Goal: Transaction & Acquisition: Purchase product/service

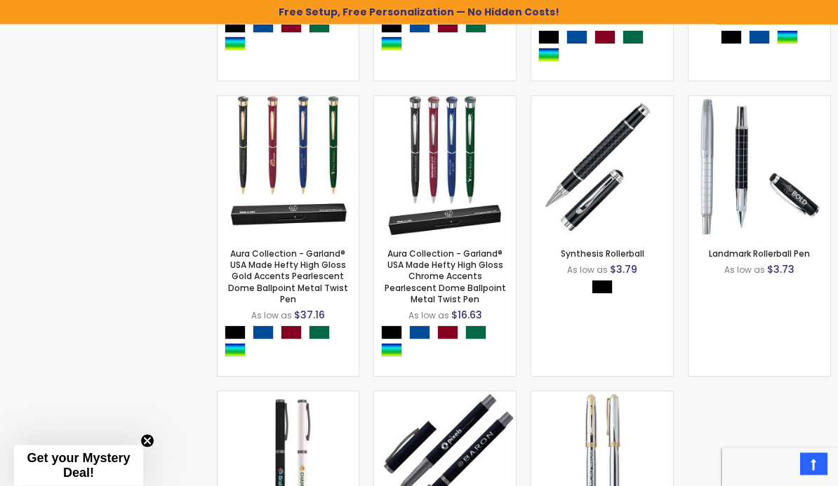
scroll to position [1742, 0]
click at [613, 256] on link "Synthesis Rollerball" at bounding box center [603, 254] width 84 height 12
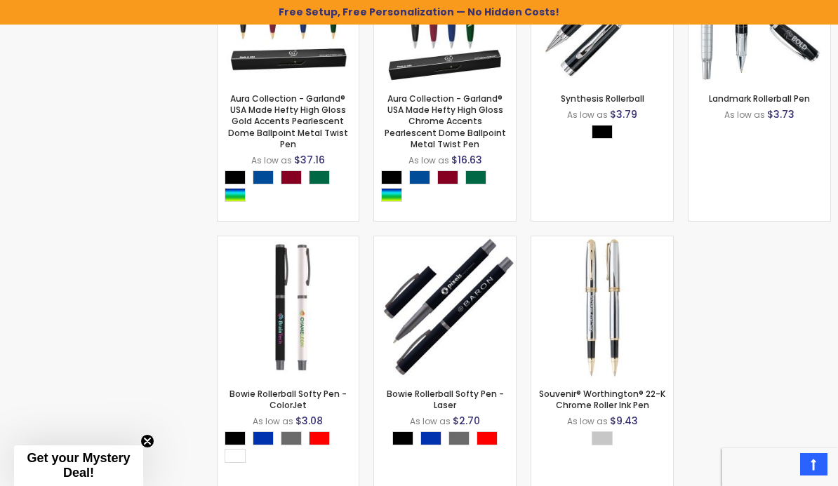
scroll to position [1976, 0]
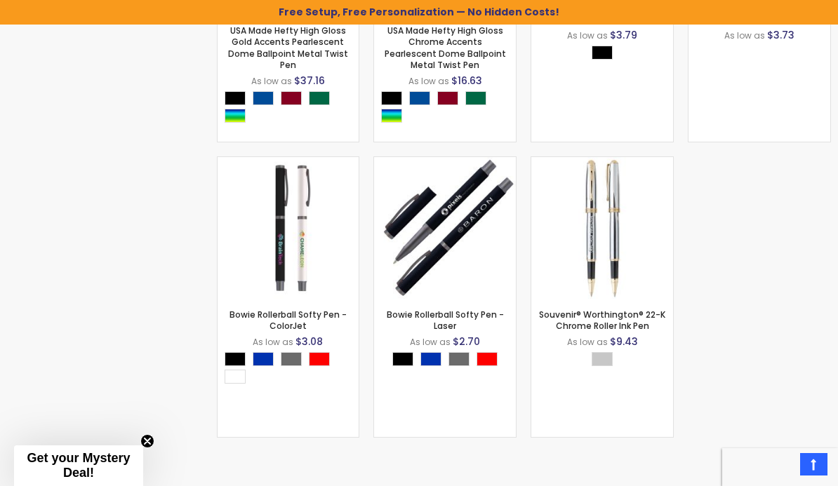
click at [413, 315] on link "Bowie Rollerball Softy Pen - Laser" at bounding box center [445, 320] width 117 height 23
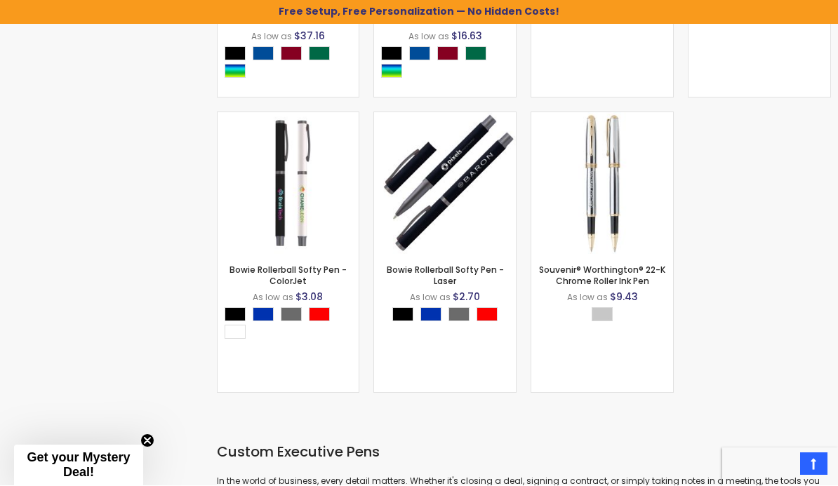
scroll to position [2021, 0]
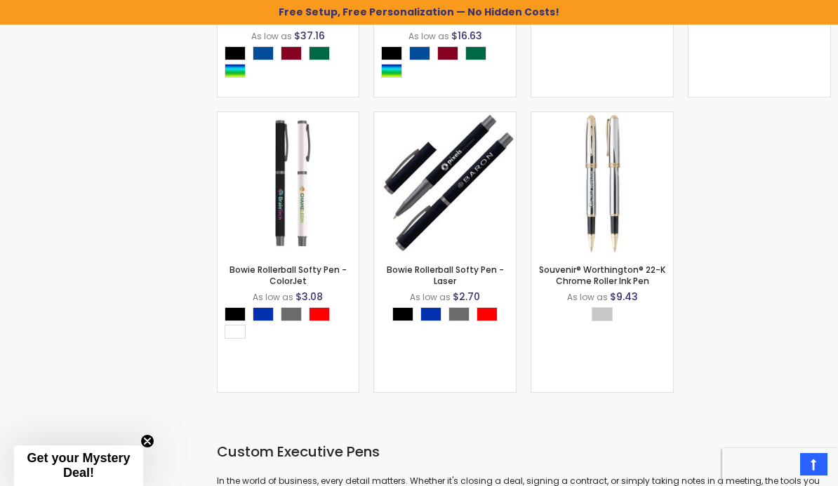
click at [293, 167] on img at bounding box center [289, 183] width 142 height 142
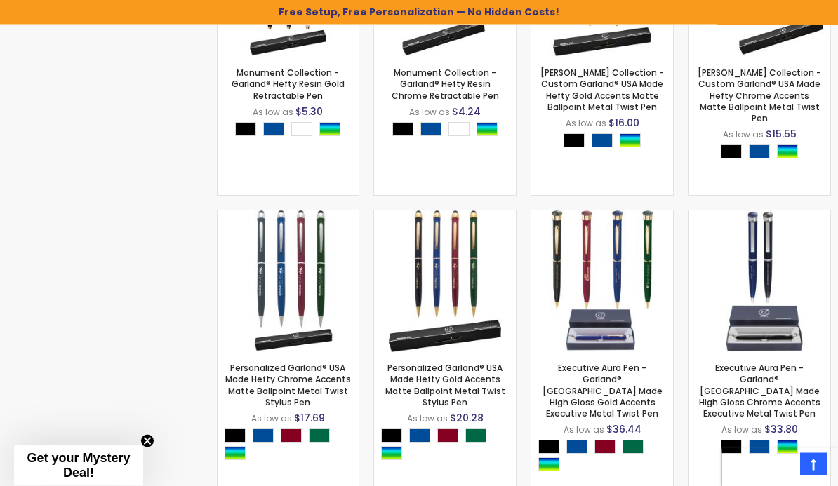
scroll to position [1173, 0]
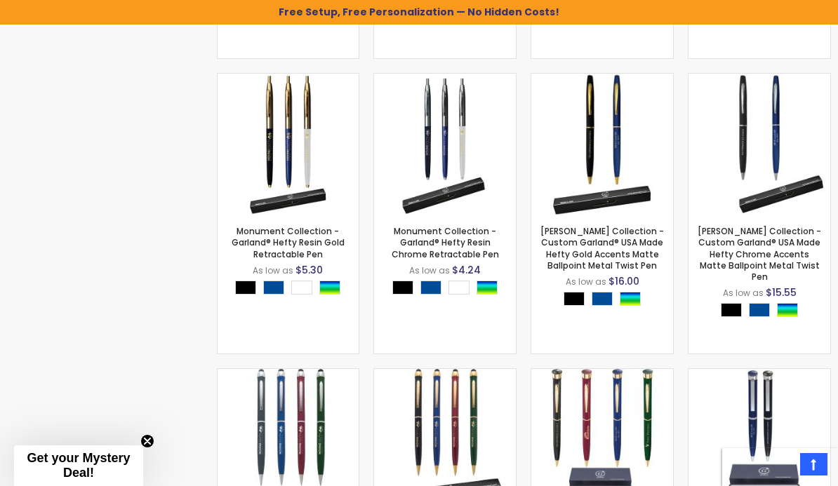
click at [410, 237] on link "Monument Collection - Garland® Hefty Resin Chrome Retractable Pen" at bounding box center [445, 242] width 107 height 34
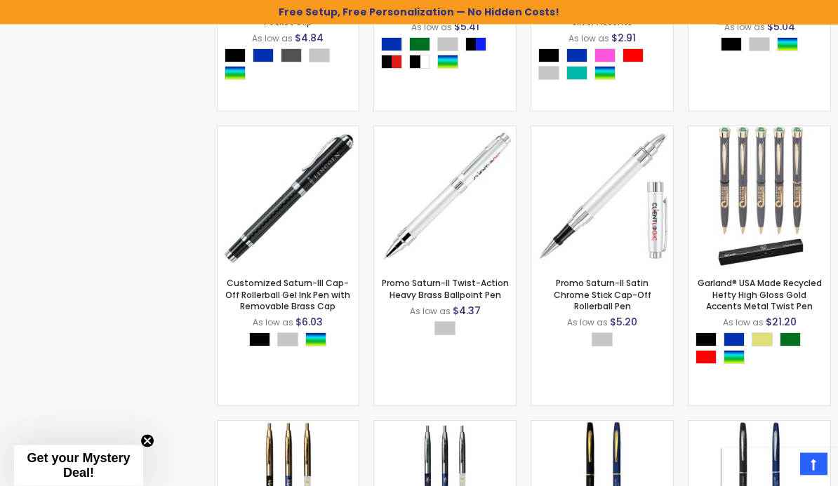
scroll to position [826, 0]
click at [763, 284] on link "Garland® USA Made Recycled Hefty High Gloss Gold Accents Metal Twist Pen" at bounding box center [760, 294] width 124 height 34
click at [286, 192] on img at bounding box center [289, 197] width 142 height 142
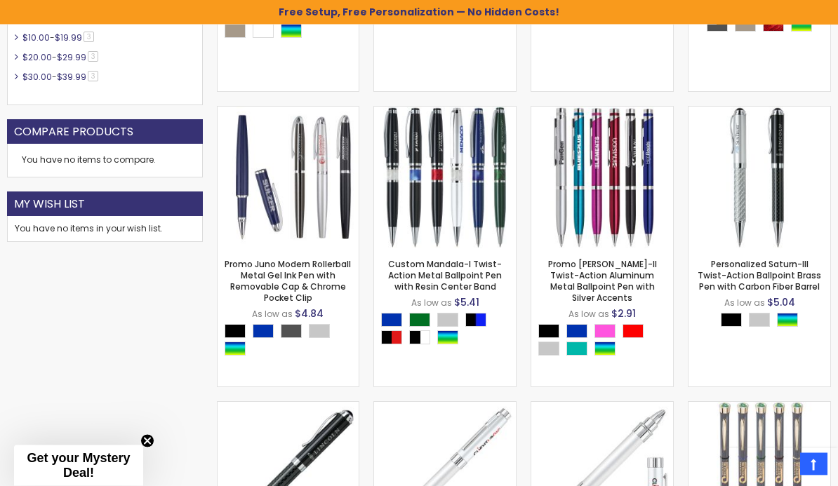
scroll to position [550, 0]
click at [758, 205] on img at bounding box center [759, 178] width 142 height 142
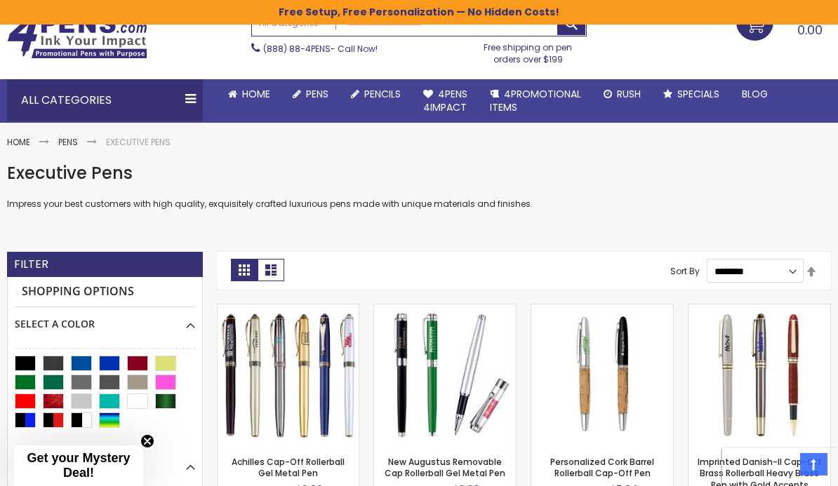
scroll to position [0, 0]
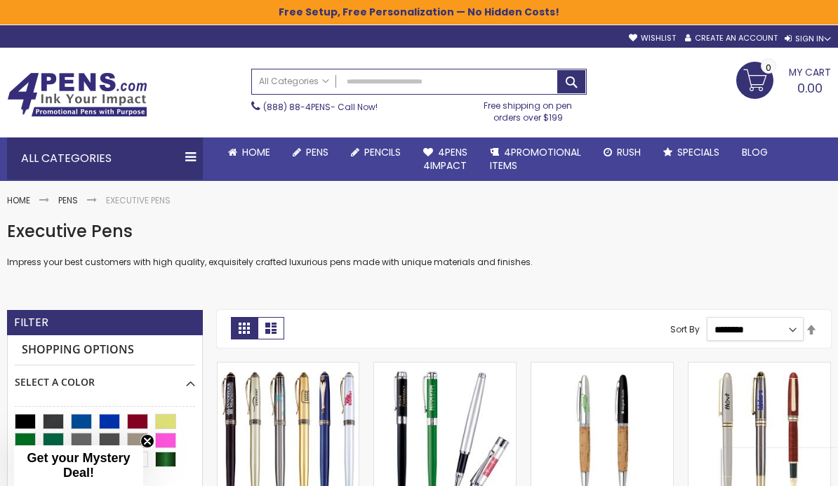
click at [796, 319] on select "**********" at bounding box center [755, 329] width 97 height 24
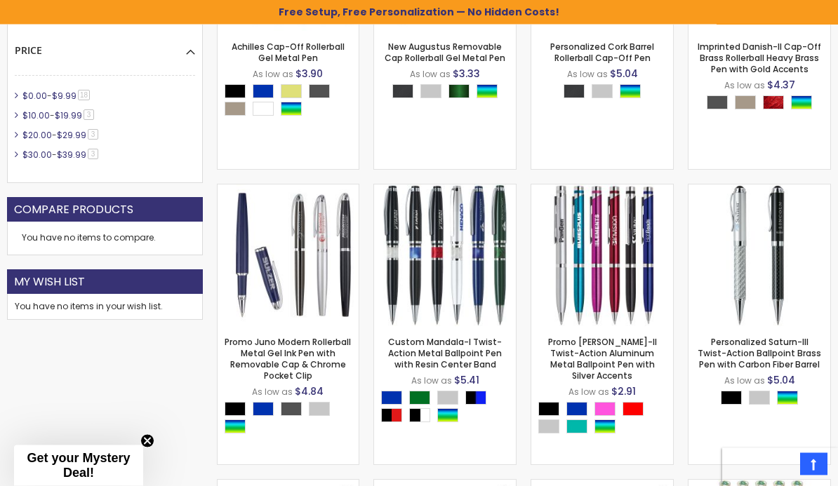
scroll to position [472, 0]
click at [270, 358] on link "Promo Juno Modern Rollerball Metal Gel Ink Pen with Removable Cap & Chrome Pock…" at bounding box center [288, 359] width 126 height 46
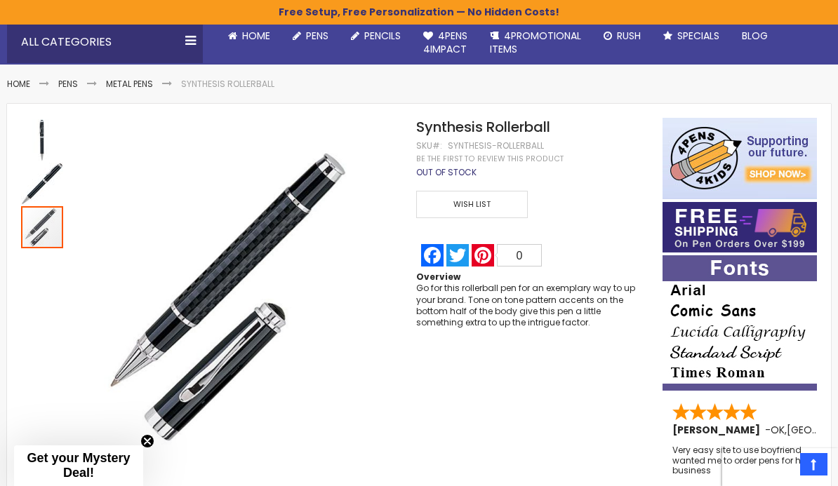
scroll to position [97, 0]
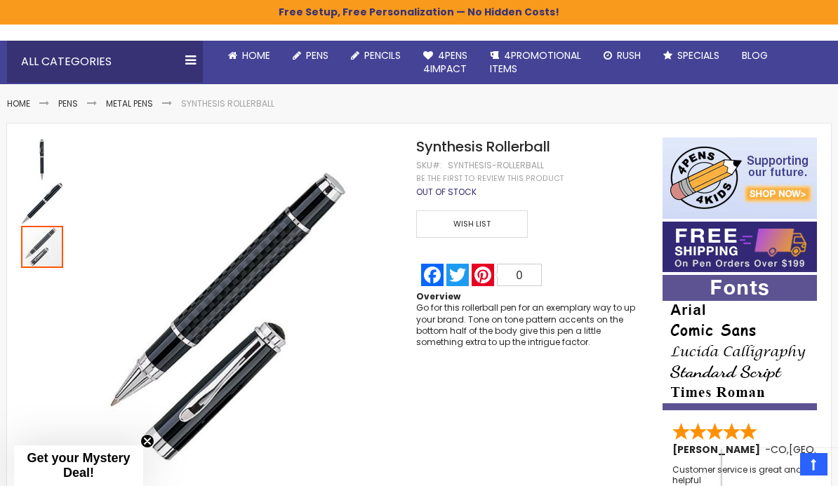
click at [32, 203] on img "Synthesis Rollerball" at bounding box center [42, 203] width 42 height 42
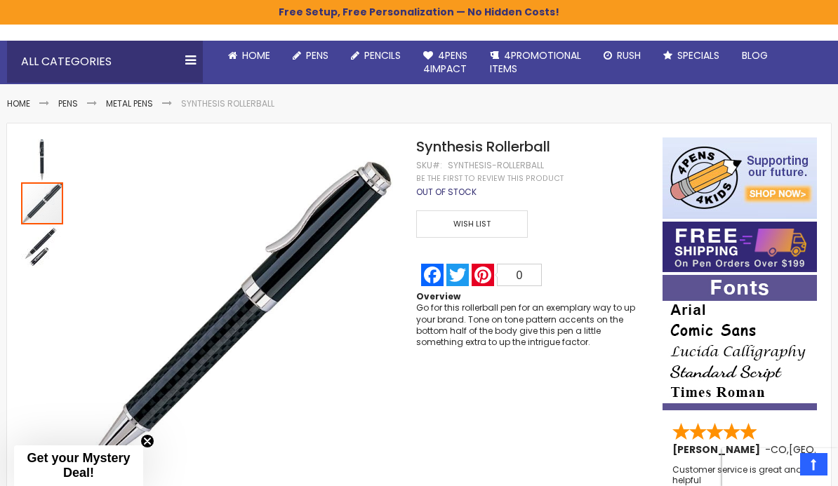
click at [36, 139] on img "Synthesis Rollerball" at bounding box center [42, 160] width 42 height 42
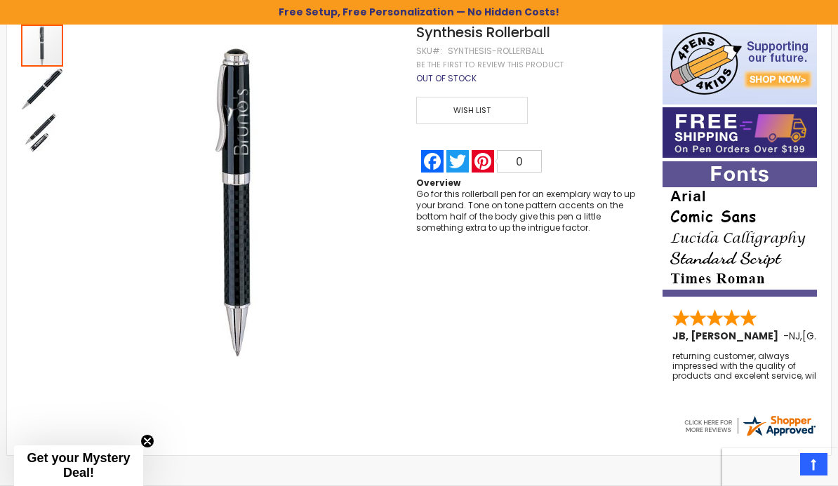
scroll to position [124, 0]
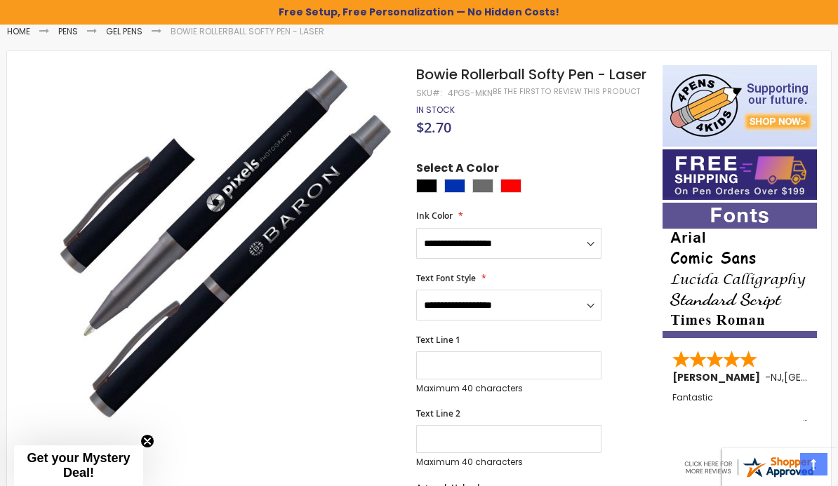
scroll to position [168, 0]
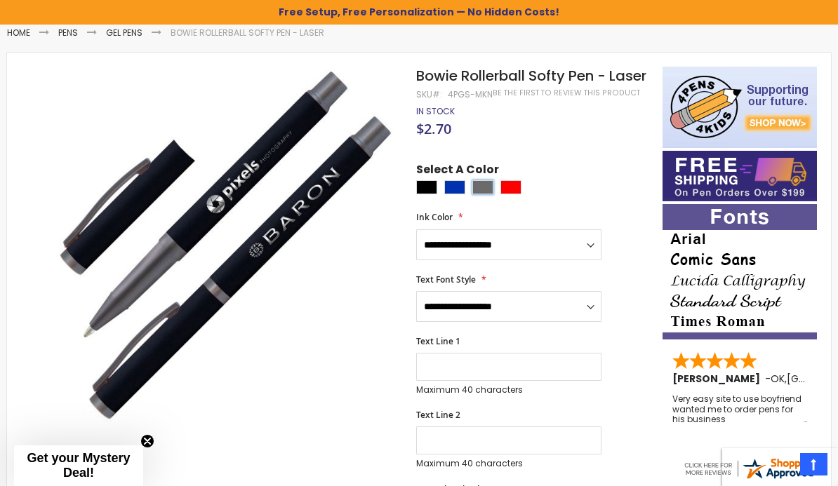
click at [485, 194] on div "Grey" at bounding box center [482, 187] width 21 height 14
type input "****"
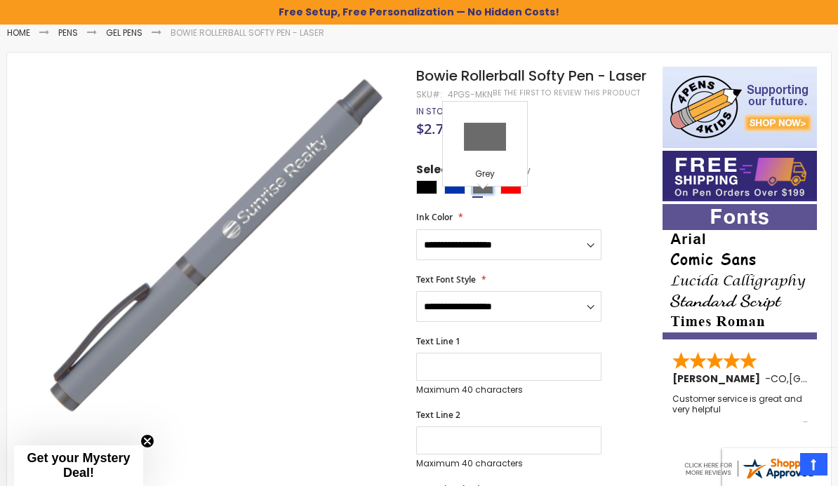
scroll to position [0, 0]
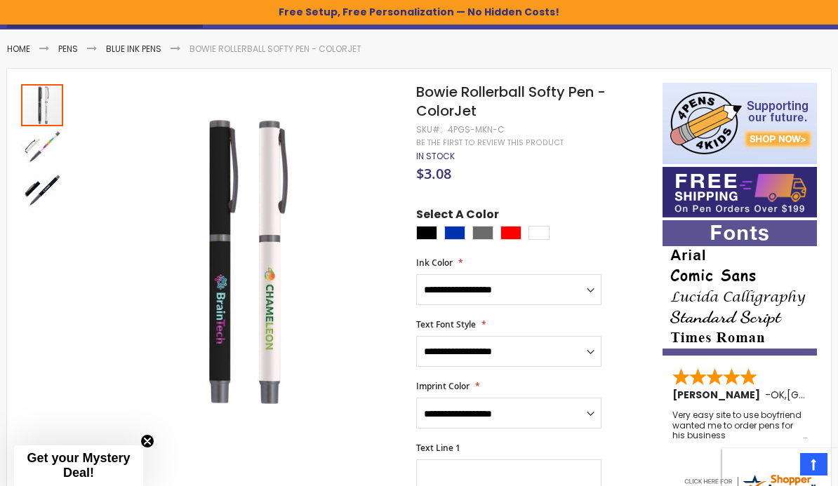
click at [30, 145] on img "Bowie Rollerball Softy Pen - ColorJet" at bounding box center [42, 149] width 42 height 42
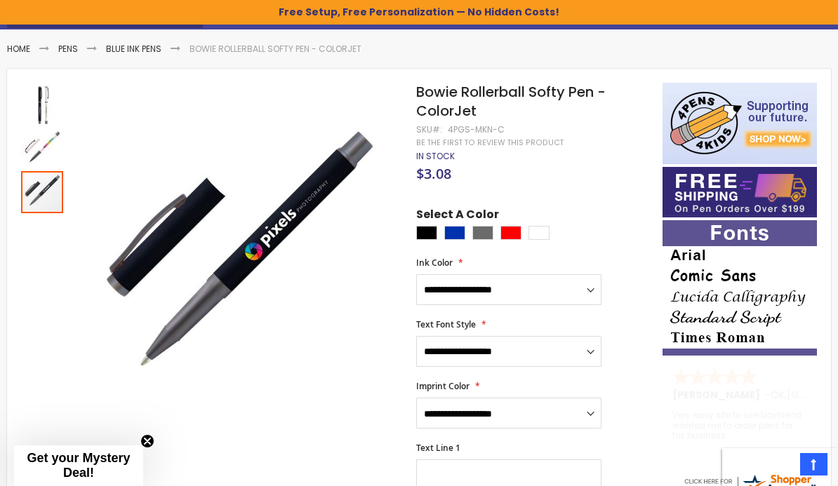
click at [25, 199] on img "Bowie Rollerball Softy Pen - ColorJet" at bounding box center [42, 192] width 42 height 42
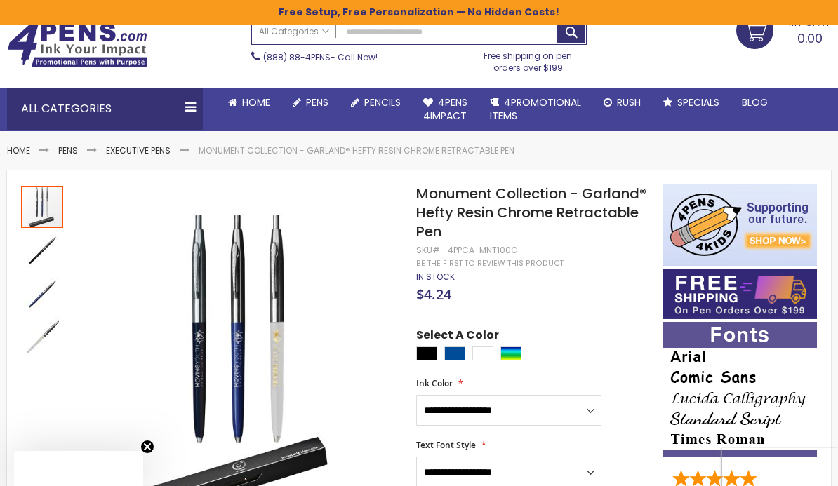
scroll to position [79, 0]
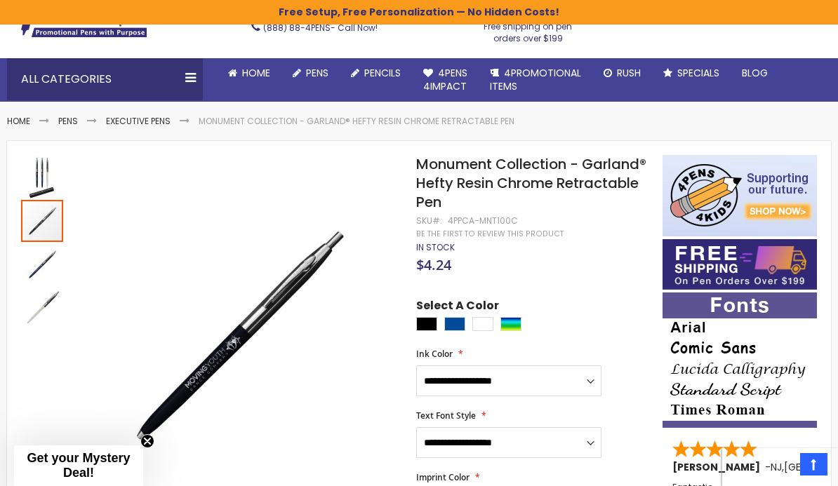
click at [34, 232] on img "Monument Collection - Garland® Hefty Resin Chrome Retractable Pen" at bounding box center [42, 221] width 42 height 42
click at [32, 267] on img "Monument Collection - Garland® Hefty Resin Chrome Retractable Pen" at bounding box center [42, 265] width 42 height 42
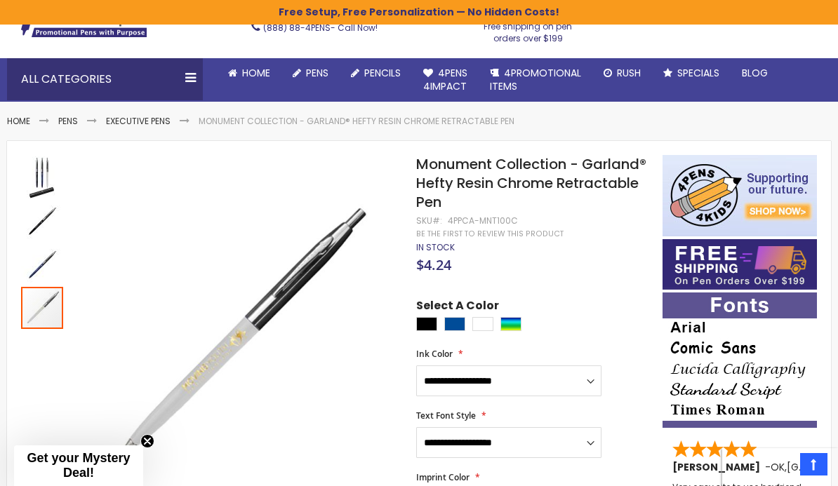
click at [29, 308] on img "Monument Collection - Garland® Hefty Resin Chrome Retractable Pen" at bounding box center [42, 308] width 42 height 42
click at [32, 187] on img "Monument Collection - Garland® Hefty Resin Chrome Retractable Pen" at bounding box center [42, 177] width 42 height 42
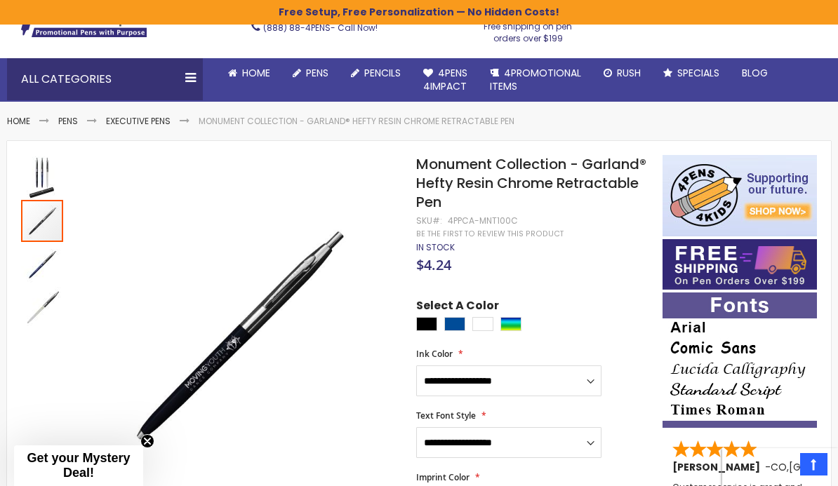
click at [32, 220] on img "Monument Collection - Garland® Hefty Resin Chrome Retractable Pen" at bounding box center [42, 221] width 42 height 42
click at [40, 263] on img "Monument Collection - Garland® Hefty Resin Chrome Retractable Pen" at bounding box center [42, 265] width 42 height 42
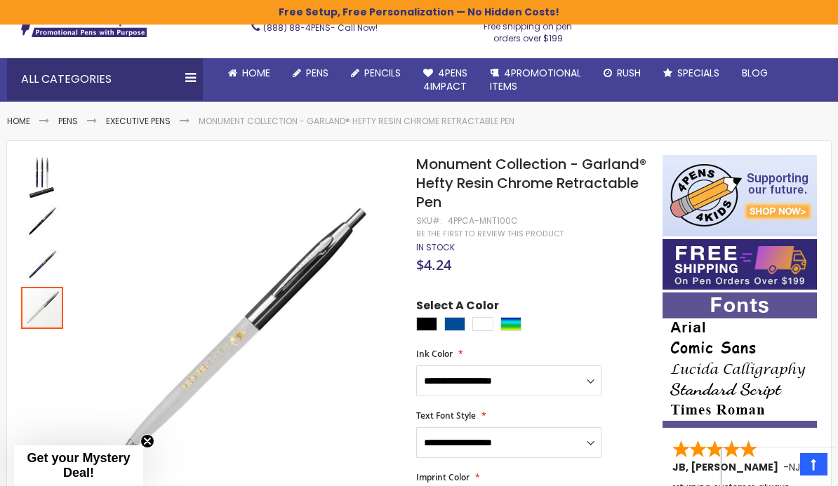
click at [39, 302] on div at bounding box center [42, 308] width 42 height 42
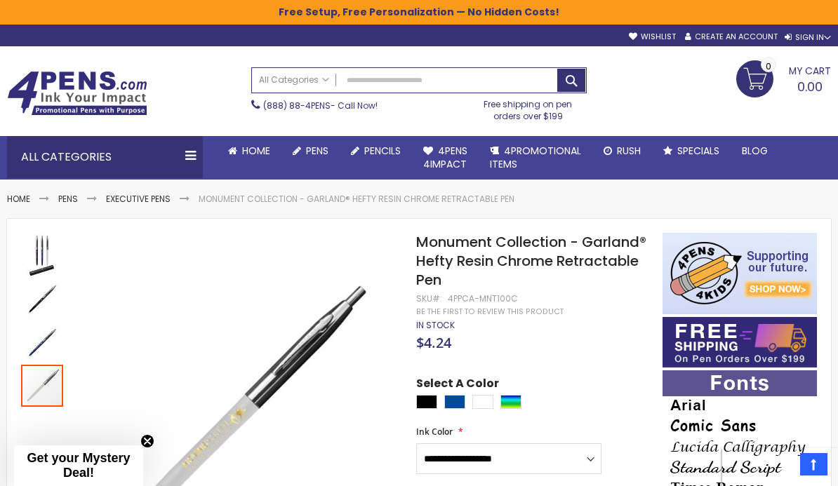
scroll to position [0, 0]
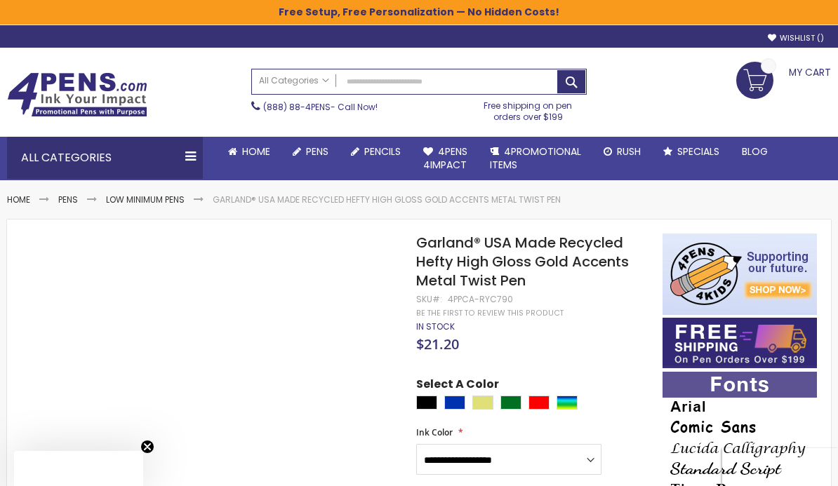
scroll to position [24, 0]
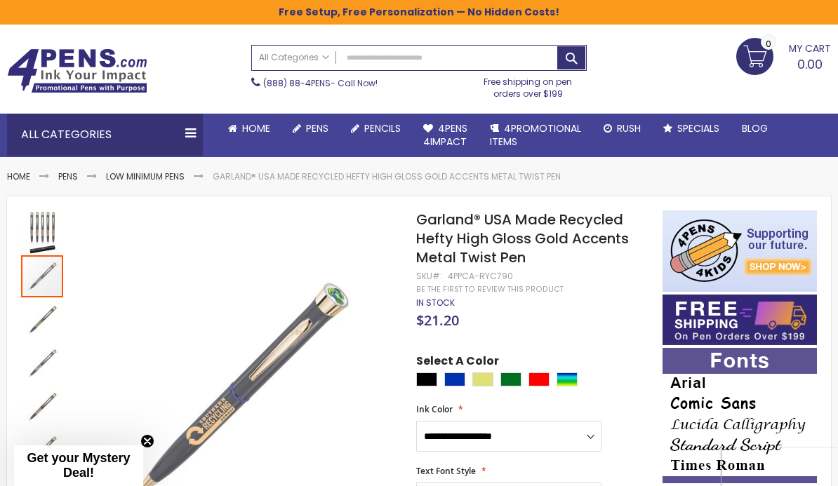
click at [33, 279] on img "Garland® USA Made Recycled Hefty High Gloss Gold Accents Metal Twist Pen" at bounding box center [42, 276] width 42 height 42
click at [34, 318] on img "Garland® USA Made Recycled Hefty High Gloss Gold Accents Metal Twist Pen" at bounding box center [42, 320] width 42 height 42
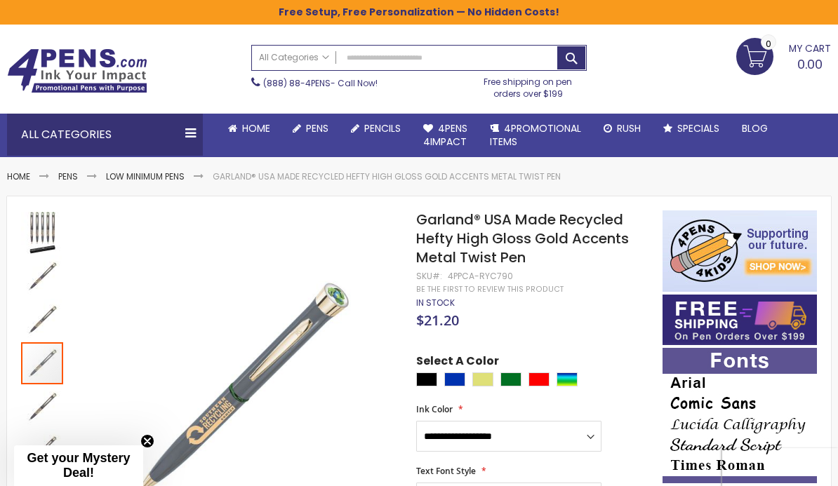
click at [38, 366] on img "Garland® USA Made Recycled Hefty High Gloss Gold Accents Metal Twist Pen" at bounding box center [42, 363] width 42 height 42
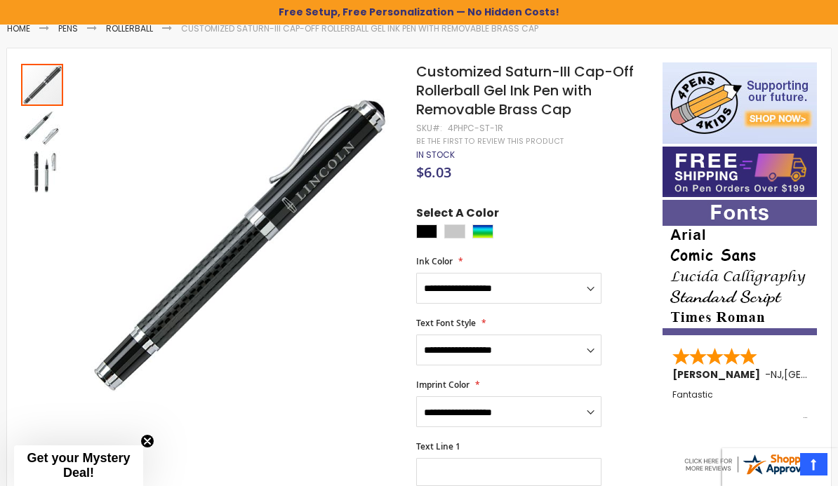
scroll to position [175, 0]
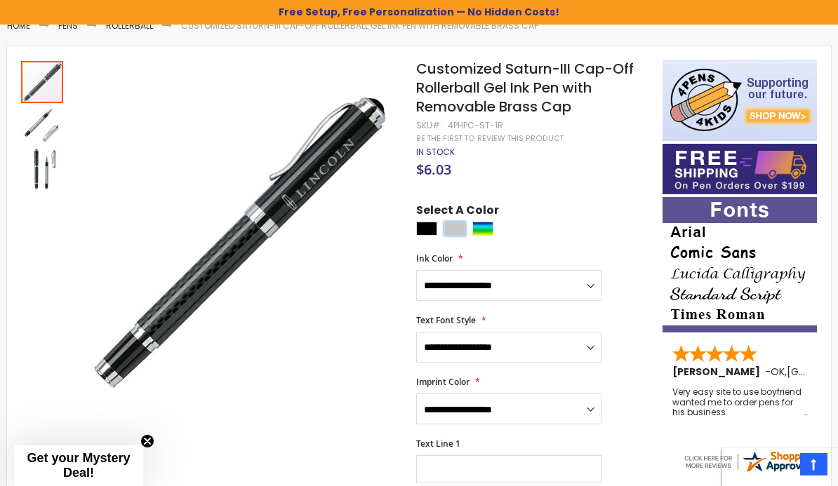
click at [453, 222] on div "Silver" at bounding box center [454, 229] width 21 height 14
type input "****"
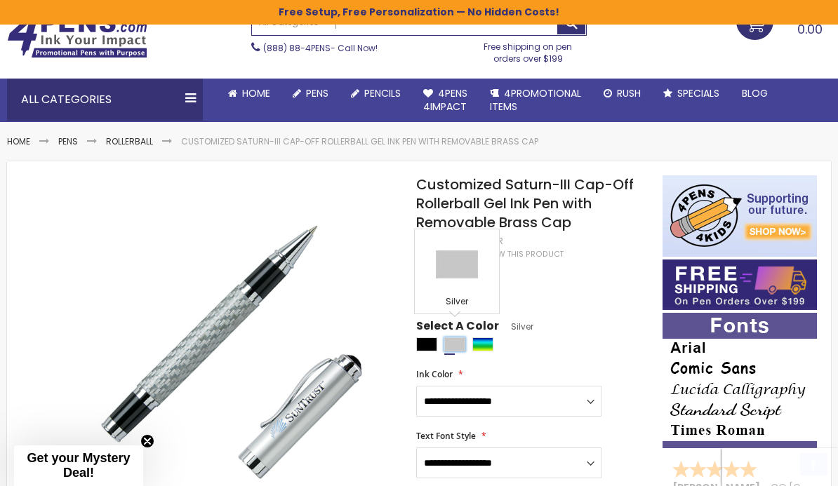
scroll to position [62, 0]
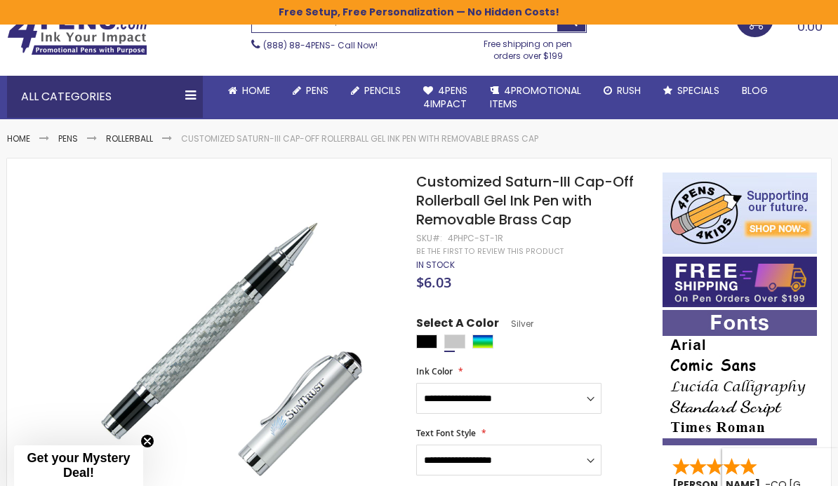
click at [613, 316] on div "Select A Color Silver ****" at bounding box center [532, 334] width 232 height 36
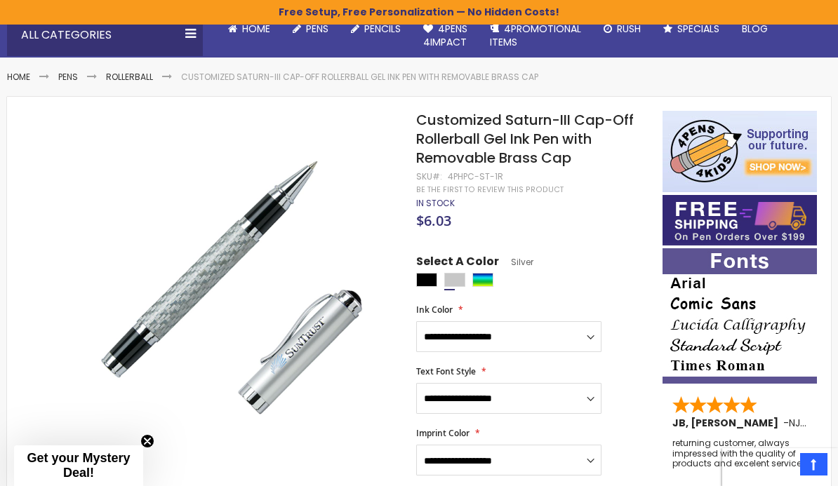
scroll to position [123, 0]
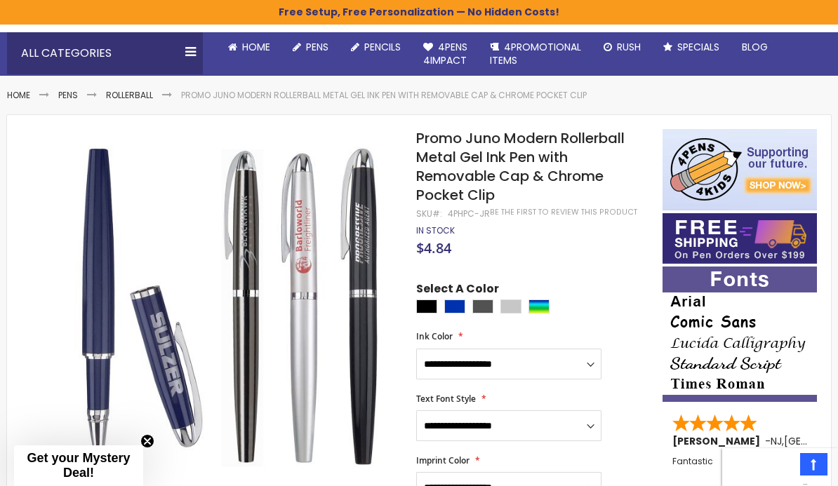
scroll to position [107, 0]
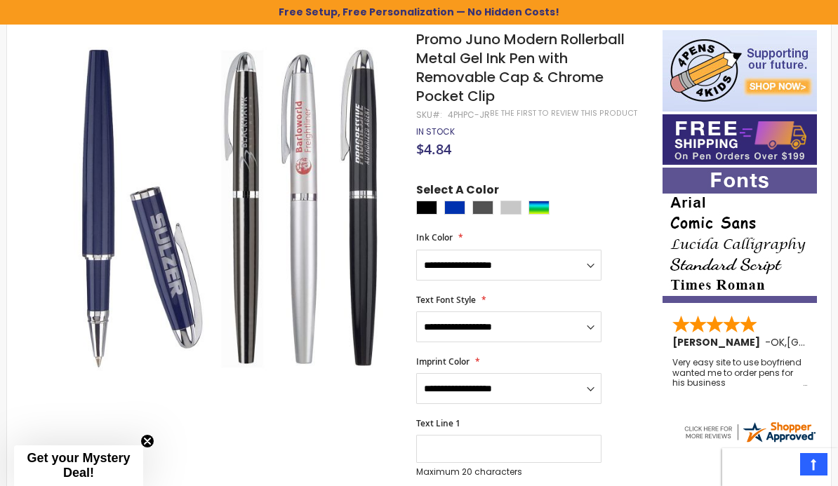
scroll to position [206, 0]
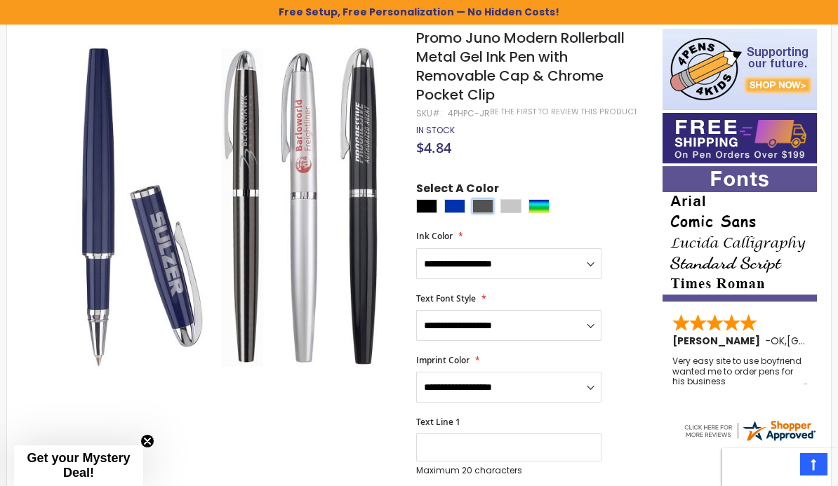
click at [484, 205] on div "Gunmetal" at bounding box center [482, 206] width 21 height 14
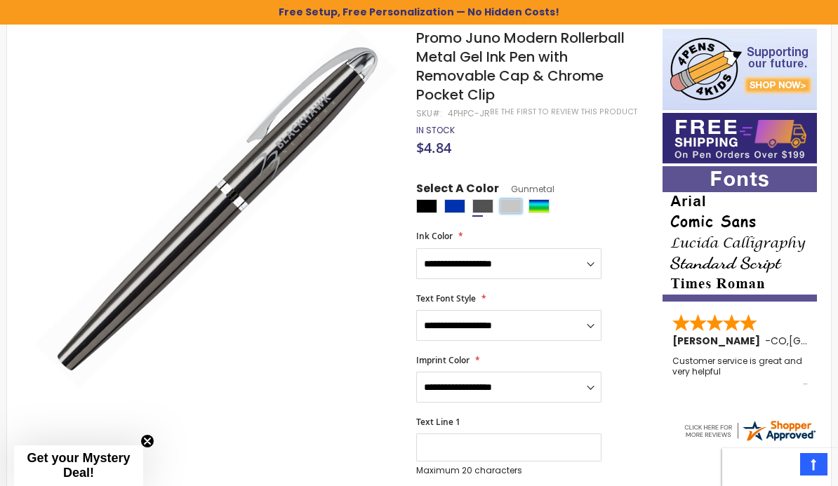
click at [508, 204] on div "Silver" at bounding box center [510, 206] width 21 height 14
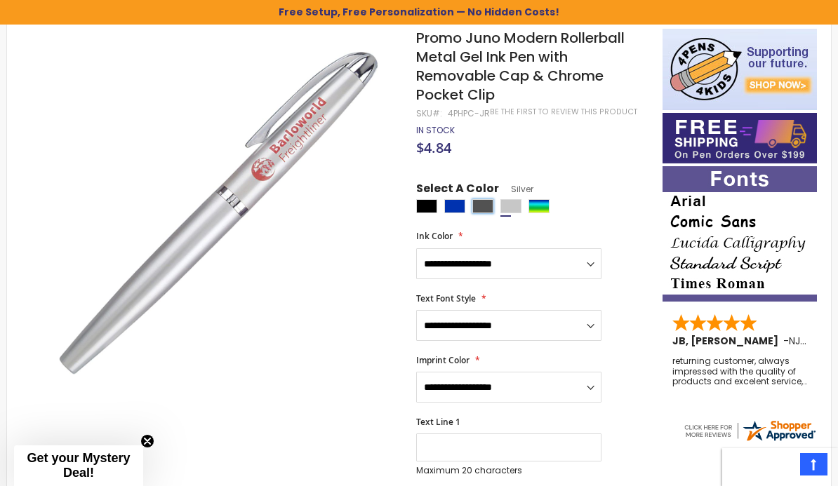
click at [484, 202] on div "Gunmetal" at bounding box center [482, 206] width 21 height 14
type input "****"
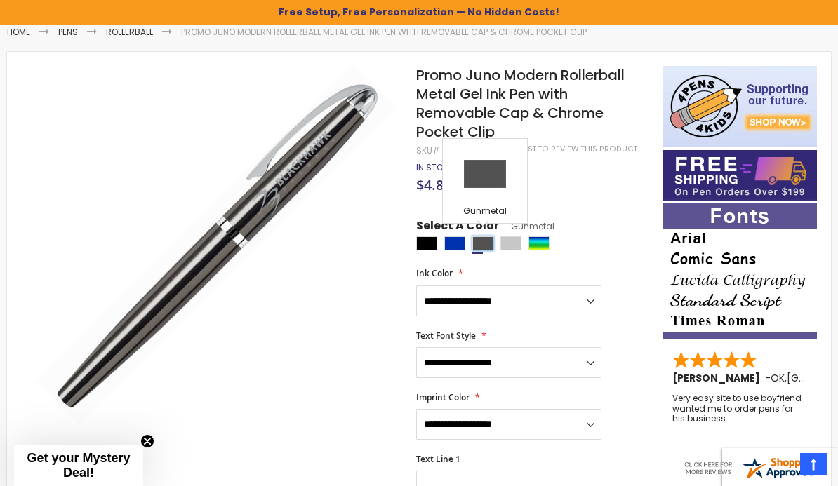
scroll to position [46, 0]
